Goal: Use online tool/utility: Utilize a website feature to perform a specific function

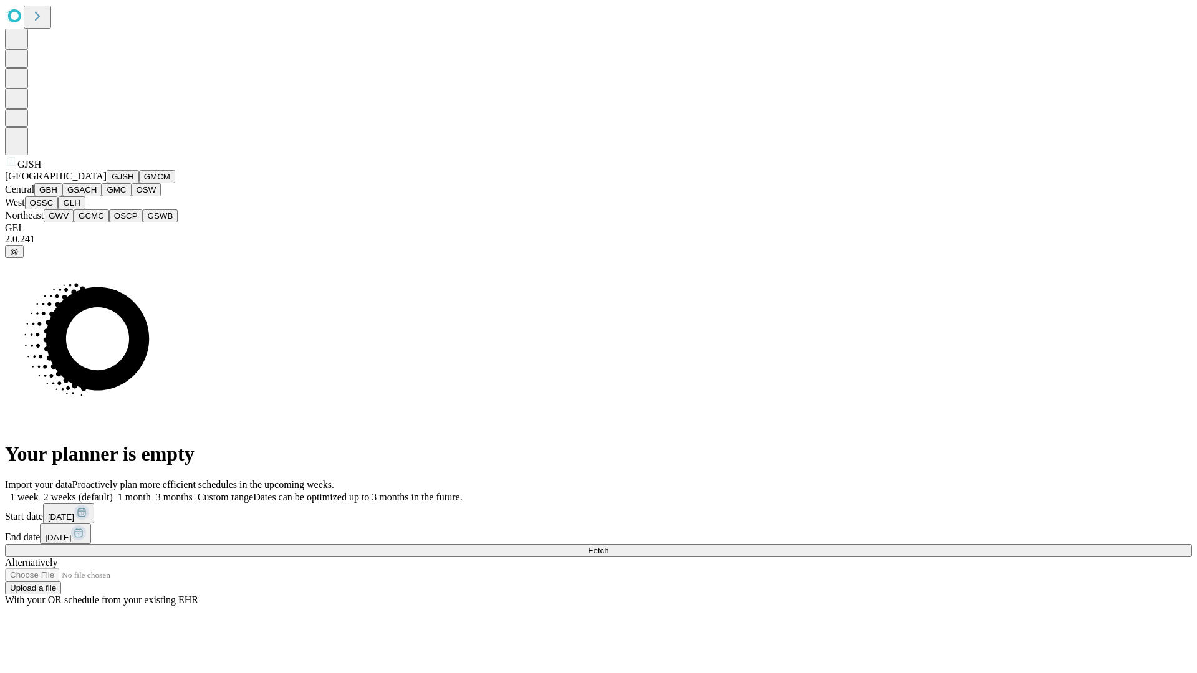
click at [107, 183] on button "GJSH" at bounding box center [123, 176] width 32 height 13
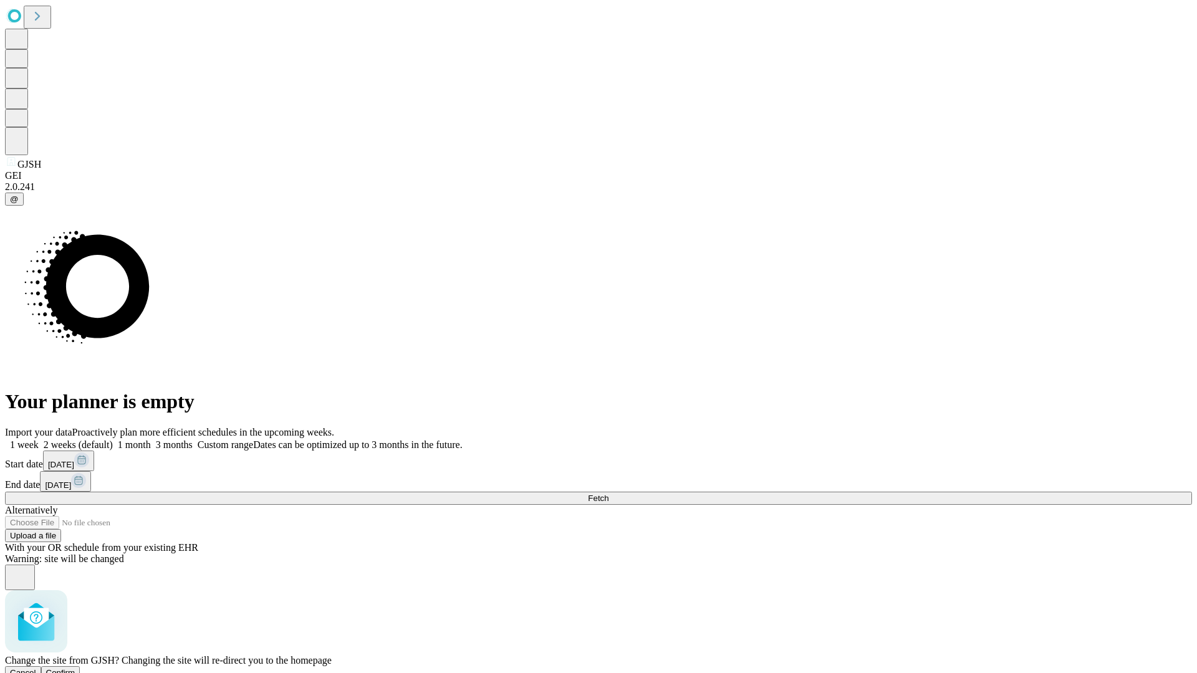
click at [75, 668] on span "Confirm" at bounding box center [60, 672] width 29 height 9
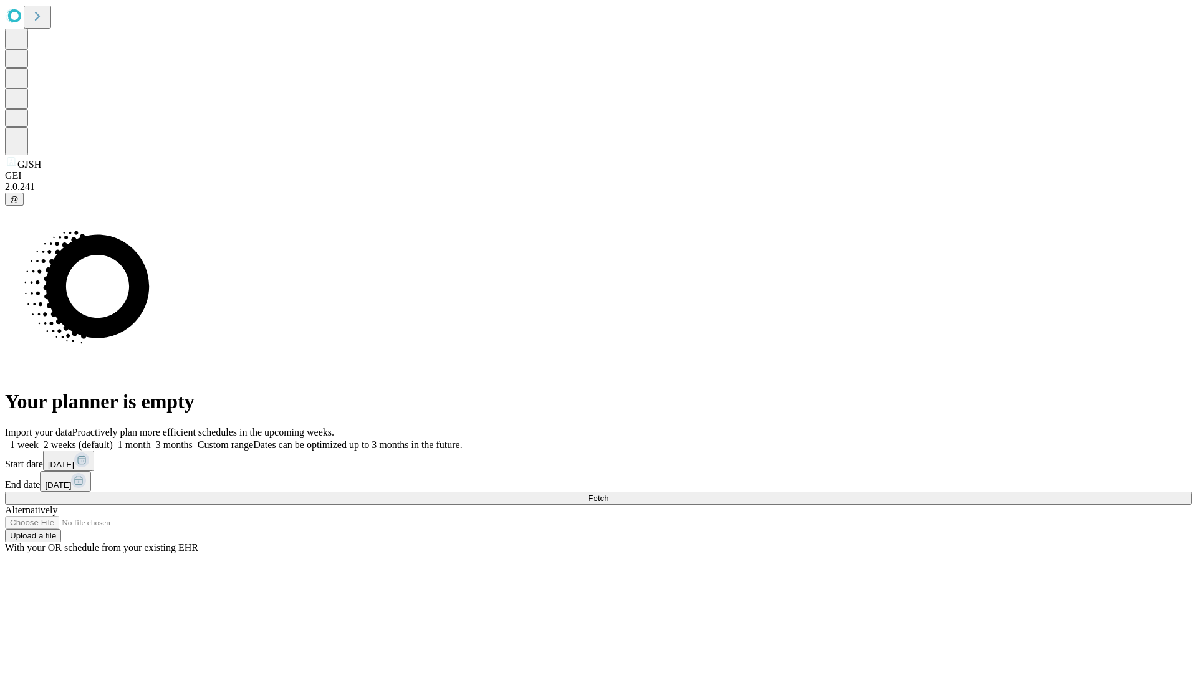
click at [113, 440] on label "2 weeks (default)" at bounding box center [76, 445] width 74 height 11
click at [608, 494] on span "Fetch" at bounding box center [598, 498] width 21 height 9
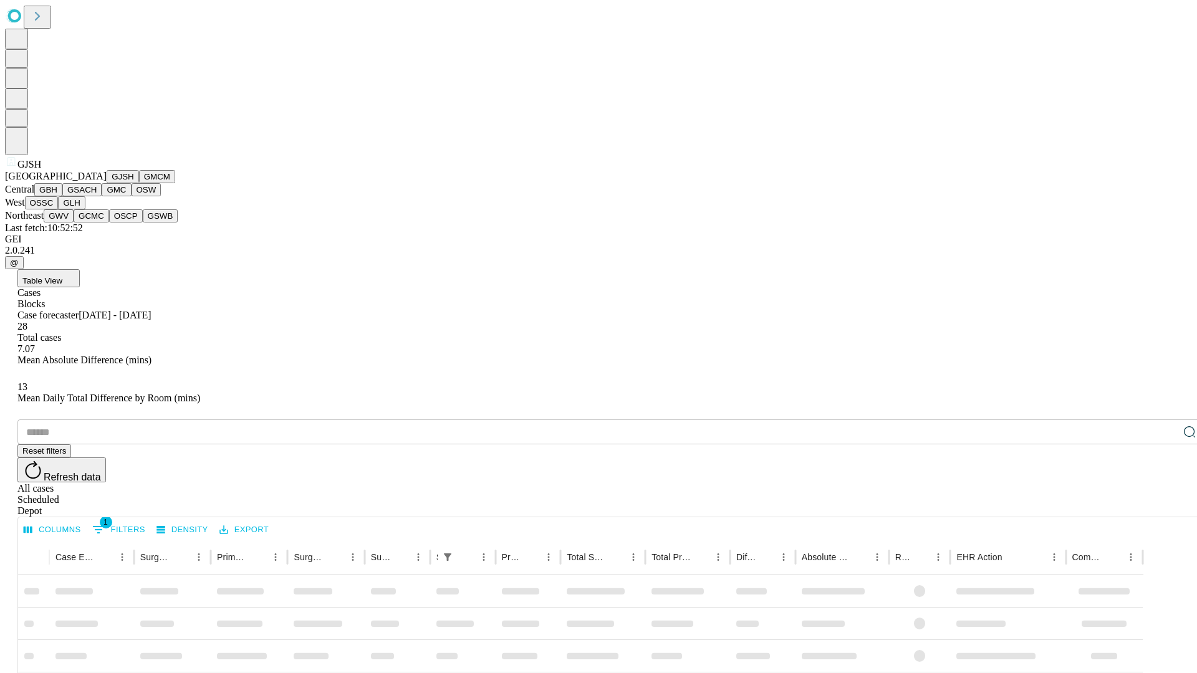
click at [139, 183] on button "GMCM" at bounding box center [157, 176] width 36 height 13
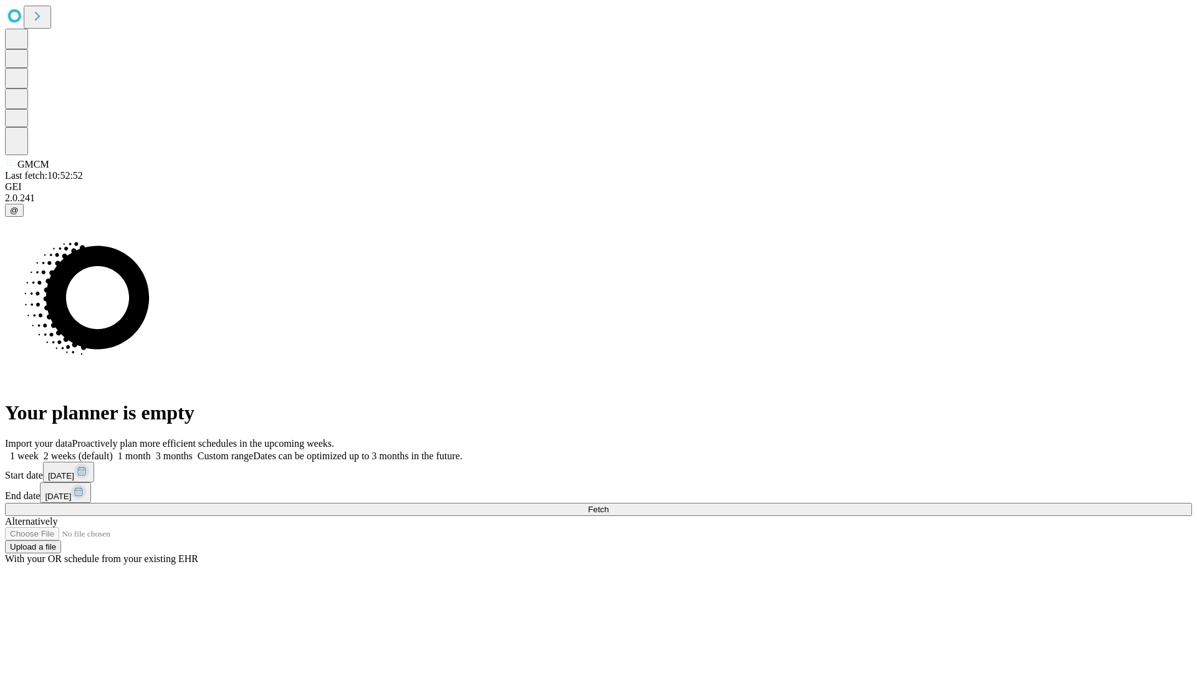
click at [113, 451] on label "2 weeks (default)" at bounding box center [76, 456] width 74 height 11
click at [608, 505] on span "Fetch" at bounding box center [598, 509] width 21 height 9
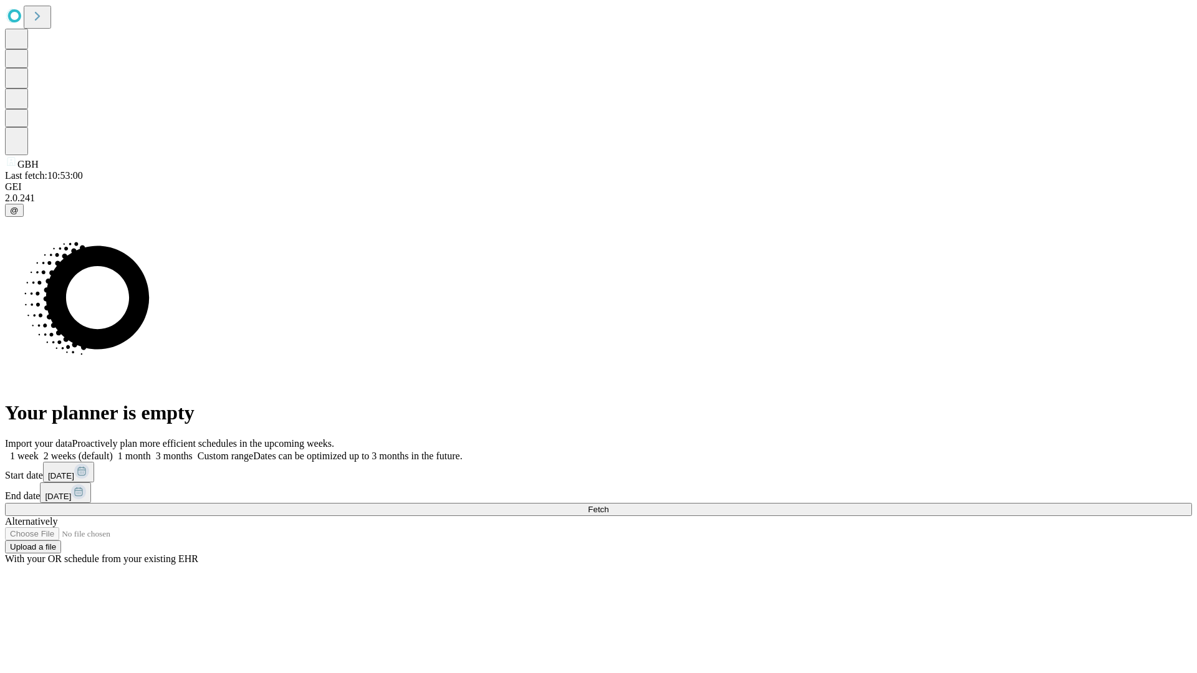
click at [113, 451] on label "2 weeks (default)" at bounding box center [76, 456] width 74 height 11
click at [608, 505] on span "Fetch" at bounding box center [598, 509] width 21 height 9
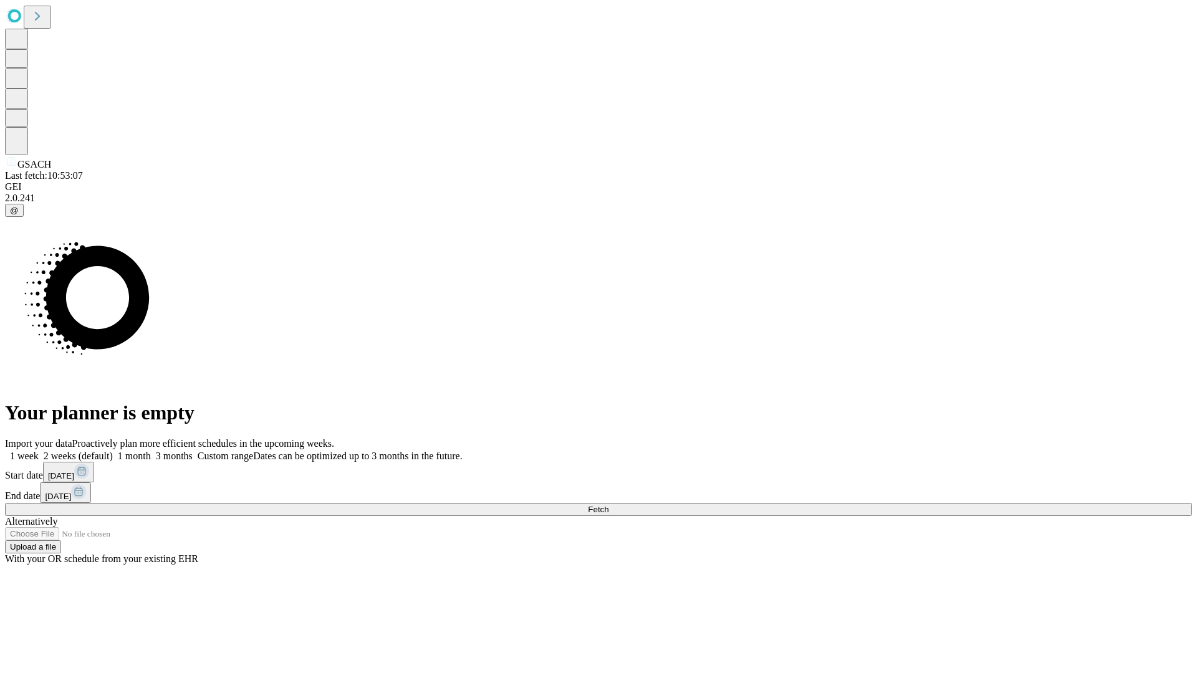
click at [113, 451] on label "2 weeks (default)" at bounding box center [76, 456] width 74 height 11
click at [608, 505] on span "Fetch" at bounding box center [598, 509] width 21 height 9
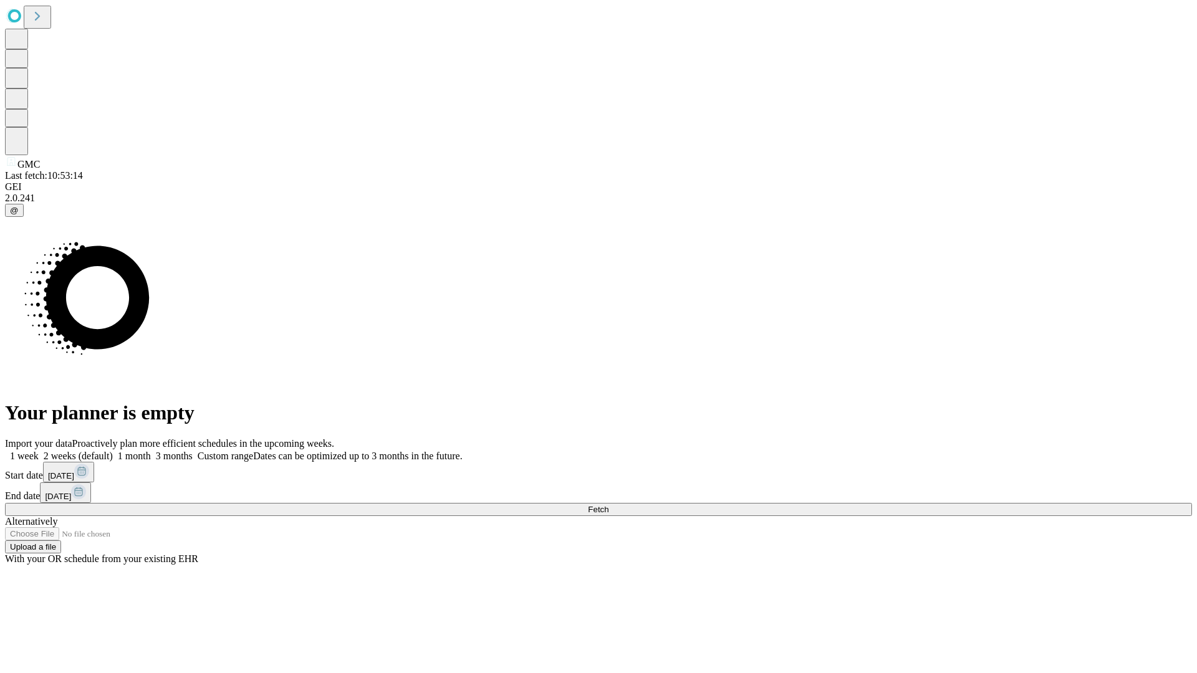
click at [113, 451] on label "2 weeks (default)" at bounding box center [76, 456] width 74 height 11
click at [608, 505] on span "Fetch" at bounding box center [598, 509] width 21 height 9
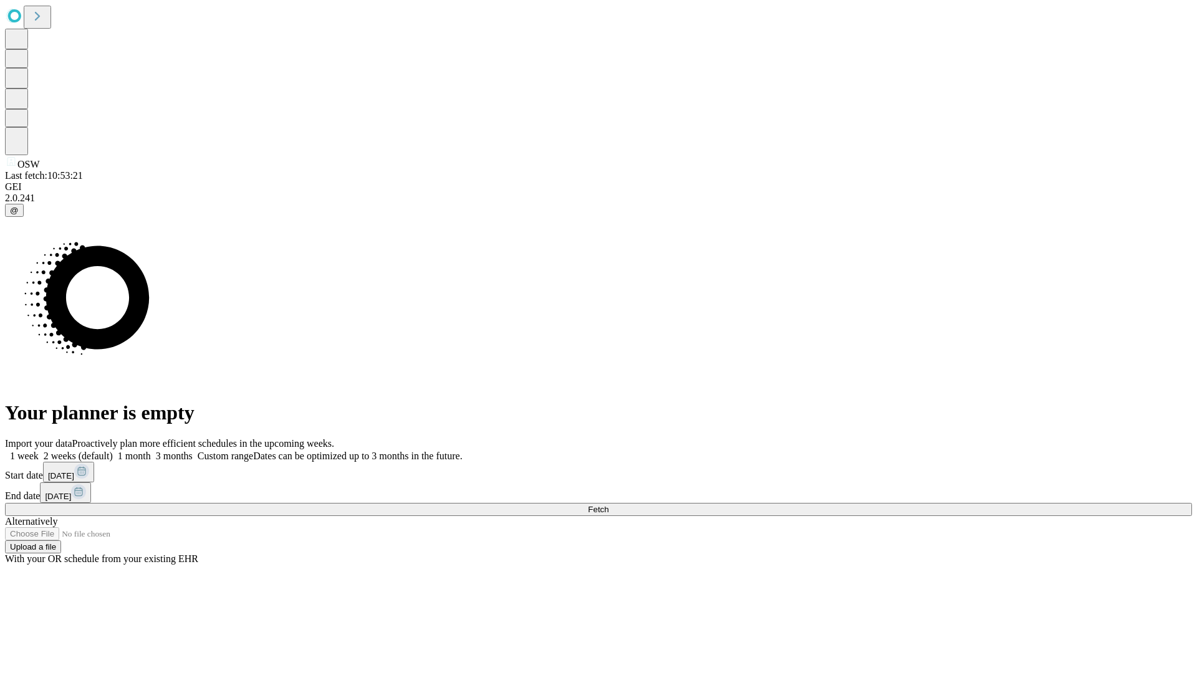
click at [113, 451] on label "2 weeks (default)" at bounding box center [76, 456] width 74 height 11
click at [608, 505] on span "Fetch" at bounding box center [598, 509] width 21 height 9
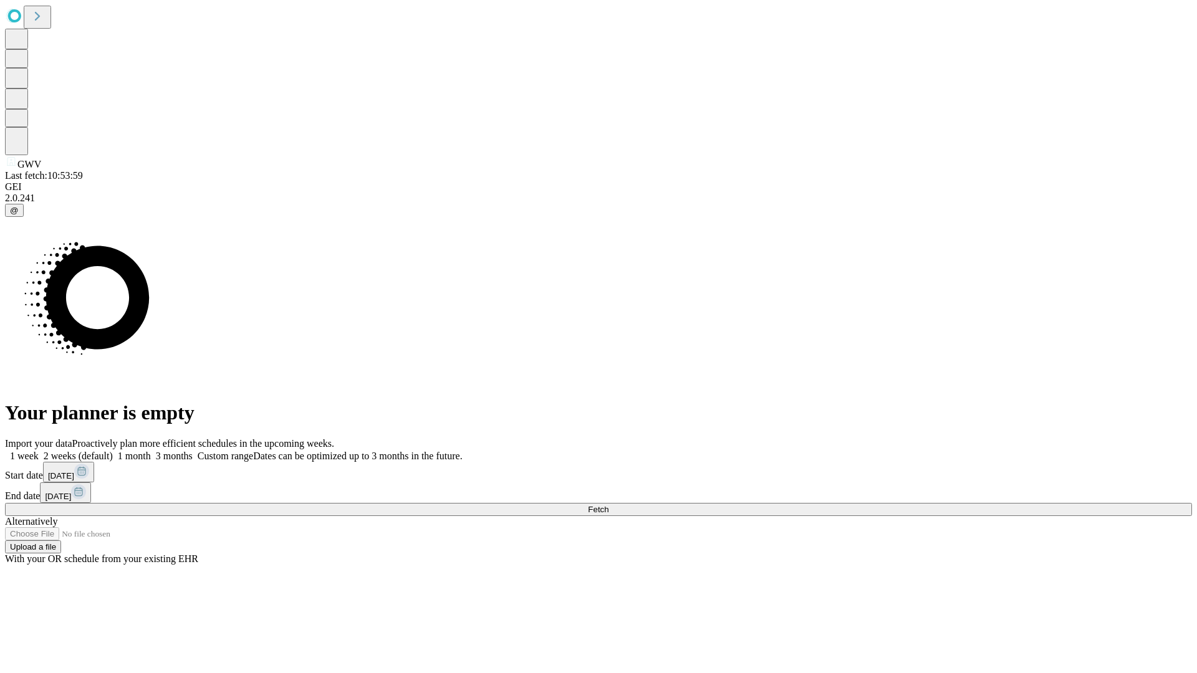
click at [113, 451] on label "2 weeks (default)" at bounding box center [76, 456] width 74 height 11
click at [608, 505] on span "Fetch" at bounding box center [598, 509] width 21 height 9
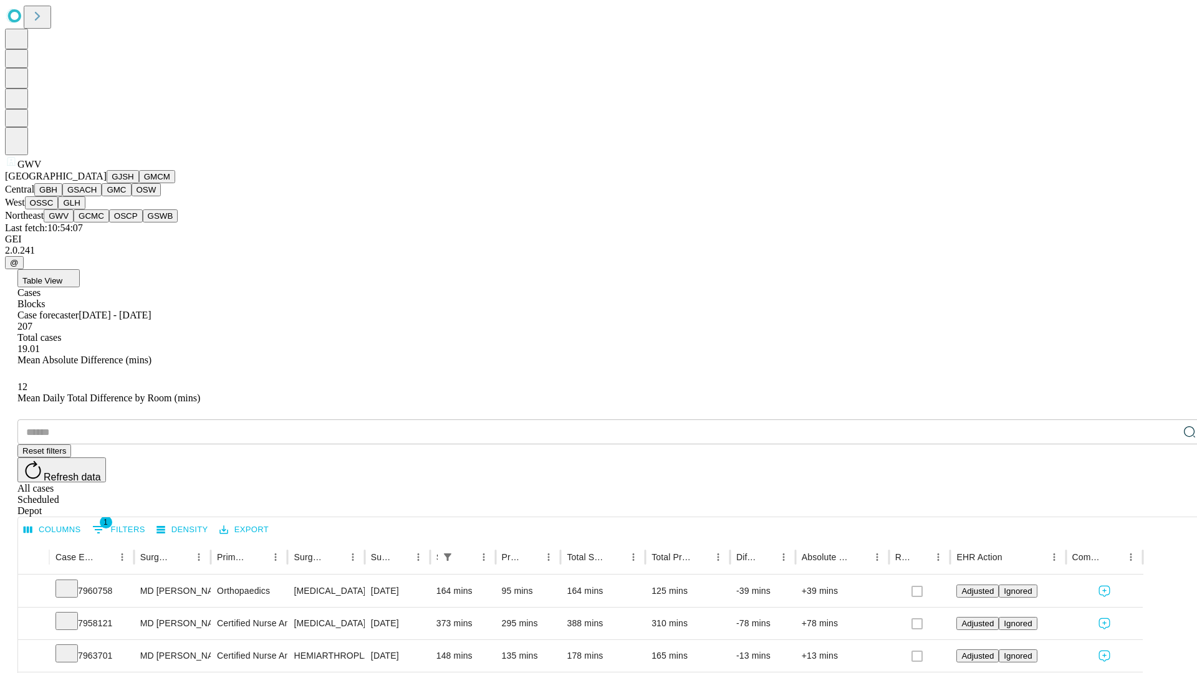
click at [97, 223] on button "GCMC" at bounding box center [92, 215] width 36 height 13
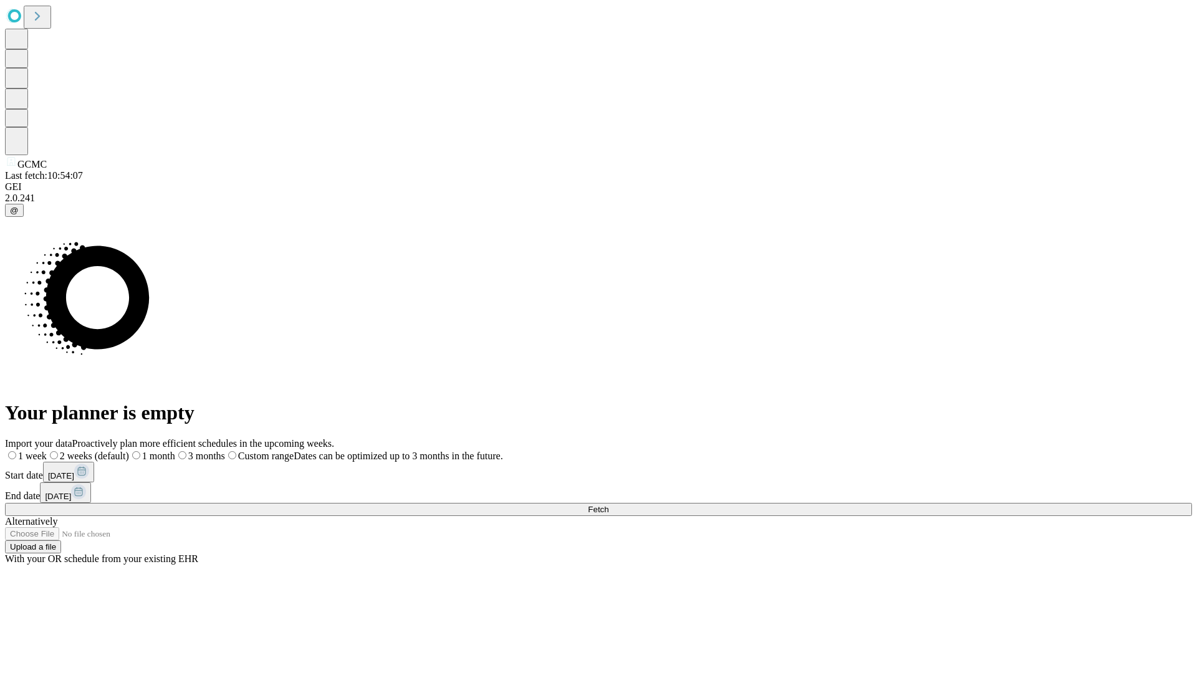
click at [129, 451] on label "2 weeks (default)" at bounding box center [88, 456] width 82 height 11
click at [608, 505] on span "Fetch" at bounding box center [598, 509] width 21 height 9
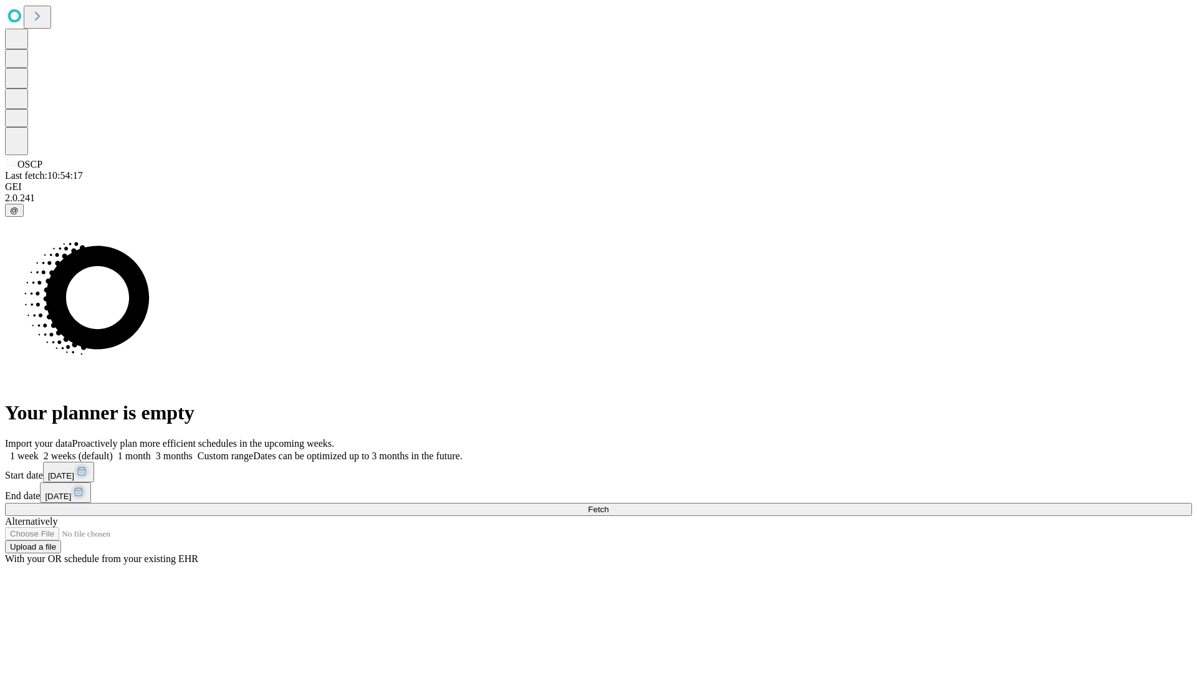
click at [113, 451] on label "2 weeks (default)" at bounding box center [76, 456] width 74 height 11
click at [608, 505] on span "Fetch" at bounding box center [598, 509] width 21 height 9
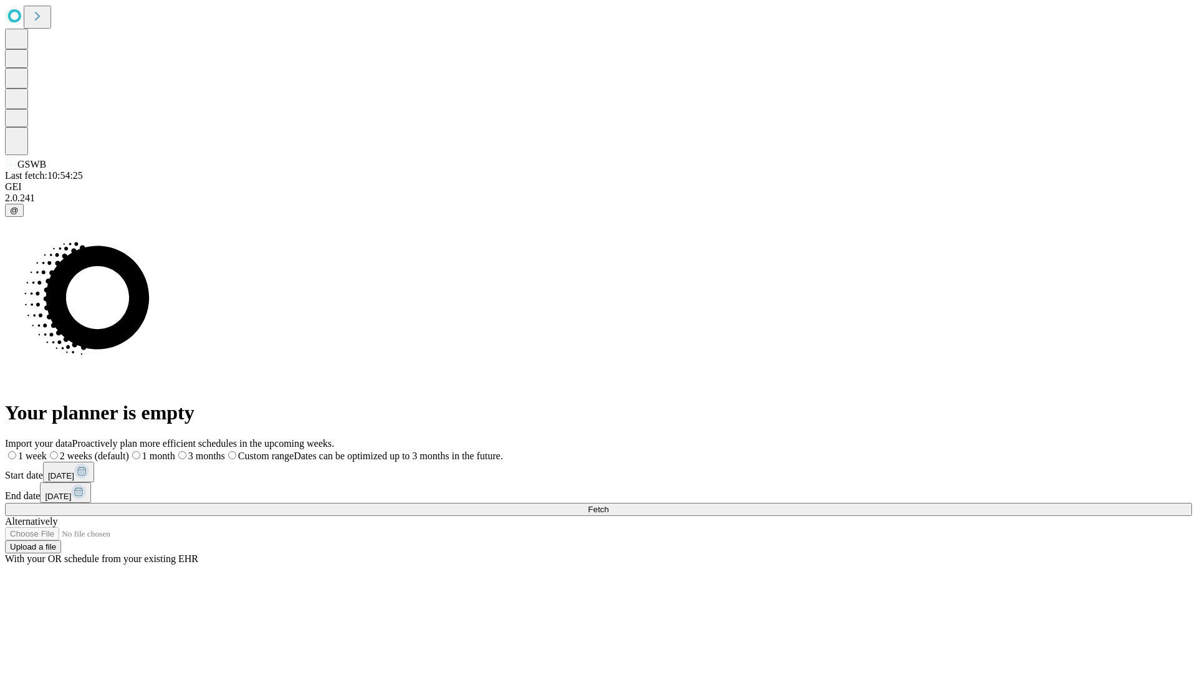
click at [129, 451] on label "2 weeks (default)" at bounding box center [88, 456] width 82 height 11
click at [608, 505] on span "Fetch" at bounding box center [598, 509] width 21 height 9
